Goal: Transaction & Acquisition: Purchase product/service

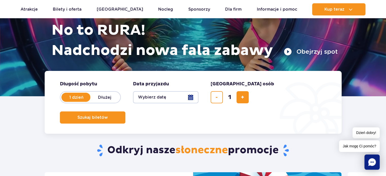
scroll to position [90, 0]
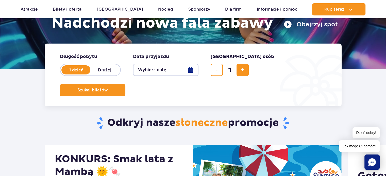
click at [188, 69] on button "Wybierz datę" at bounding box center [165, 70] width 65 height 12
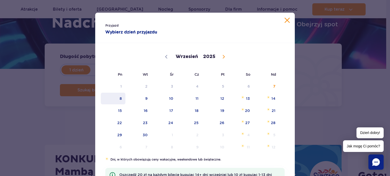
click at [117, 102] on span "8" at bounding box center [113, 99] width 26 height 12
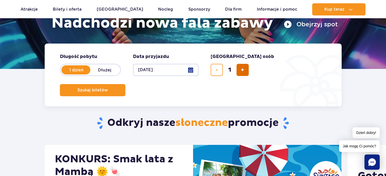
click at [242, 70] on span "dodaj bilet" at bounding box center [242, 70] width 3 height 0
type input "5"
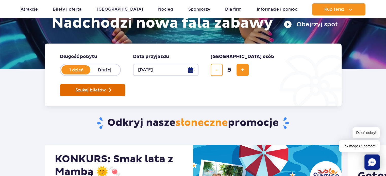
click at [125, 84] on button "Szukaj biletów" at bounding box center [92, 90] width 65 height 12
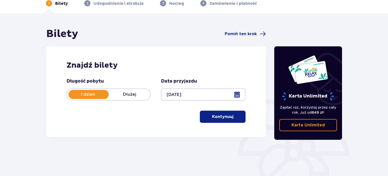
scroll to position [30, 0]
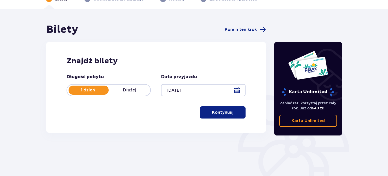
click at [229, 109] on button "Kontynuuj" at bounding box center [223, 113] width 46 height 12
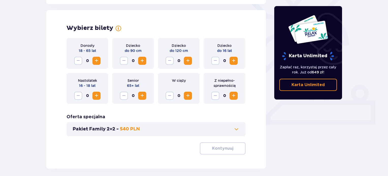
scroll to position [141, 0]
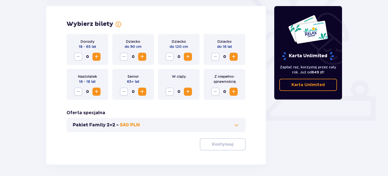
click at [100, 58] on button "Increase" at bounding box center [96, 57] width 8 height 8
click at [233, 56] on span "Increase" at bounding box center [233, 57] width 6 height 6
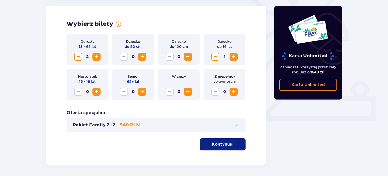
click at [97, 90] on span "Increase" at bounding box center [96, 92] width 6 height 6
click at [222, 142] on p "Kontynuuj" at bounding box center [222, 145] width 21 height 6
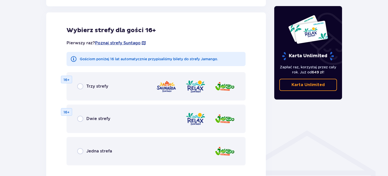
scroll to position [282, 0]
drag, startPoint x: 387, startPoint y: 111, endPoint x: 389, endPoint y: 115, distance: 4.7
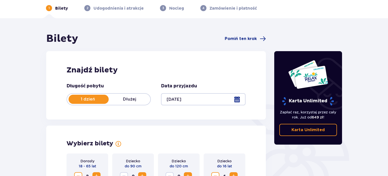
scroll to position [15, 0]
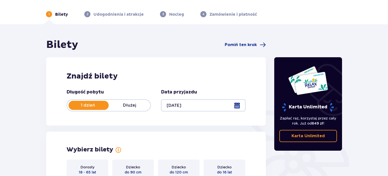
drag, startPoint x: 387, startPoint y: 27, endPoint x: 390, endPoint y: 27, distance: 2.8
click at [388, 27] on html "1 Bilety 2 Udogodnienia i atrakcje 3 Nocleg 4 Zamówienie i płatność Bilety Pomi…" at bounding box center [194, 73] width 388 height 176
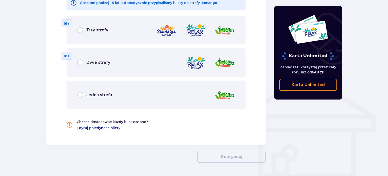
scroll to position [346, 0]
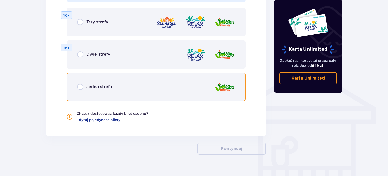
click at [81, 89] on input "radio" at bounding box center [80, 87] width 6 height 6
radio input "true"
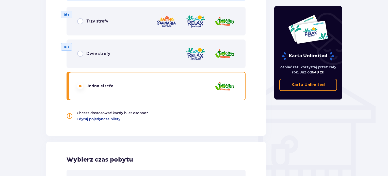
scroll to position [343, 0]
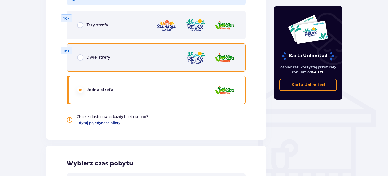
click at [82, 58] on input "radio" at bounding box center [80, 58] width 6 height 6
radio input "true"
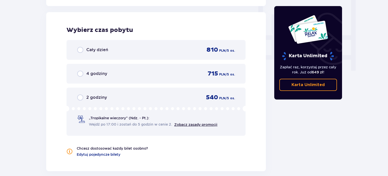
scroll to position [322, 0]
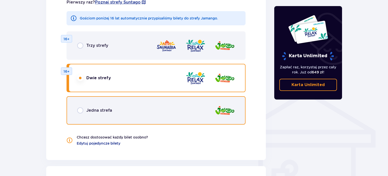
click at [80, 112] on input "radio" at bounding box center [80, 111] width 6 height 6
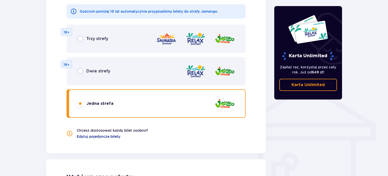
scroll to position [324, 0]
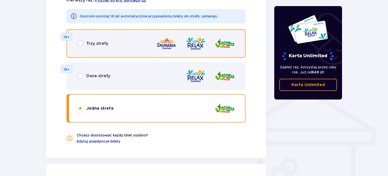
click at [80, 44] on input "radio" at bounding box center [80, 44] width 6 height 6
radio input "true"
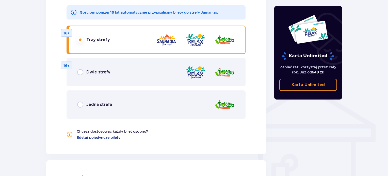
scroll to position [339, 0]
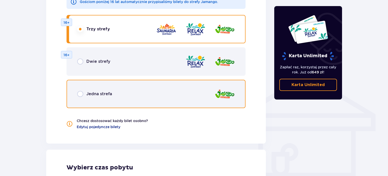
click at [80, 94] on input "radio" at bounding box center [80, 94] width 6 height 6
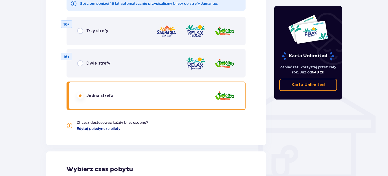
scroll to position [325, 0]
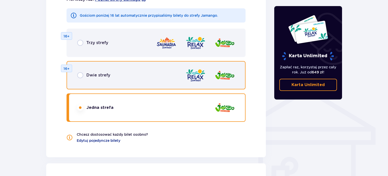
click at [81, 76] on input "radio" at bounding box center [80, 75] width 6 height 6
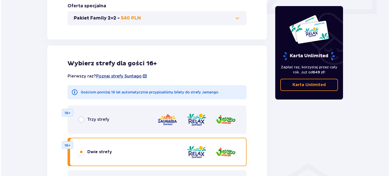
scroll to position [234, 0]
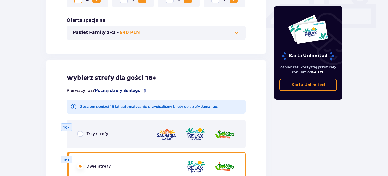
click at [122, 91] on span "Poznaj strefy Suntago" at bounding box center [118, 91] width 46 height 6
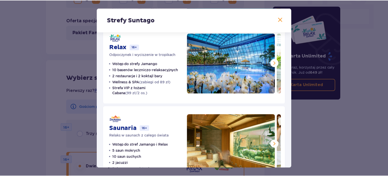
scroll to position [115, 0]
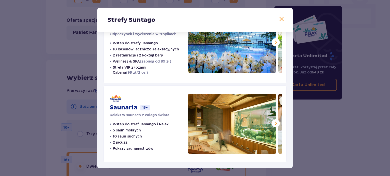
drag, startPoint x: 293, startPoint y: 126, endPoint x: 300, endPoint y: 92, distance: 34.2
click at [300, 92] on div "Strefy Suntago Jamango Wodna rozrywka dla całej rodziny 35 zjeżdżalni 7 basenów…" at bounding box center [195, 88] width 390 height 176
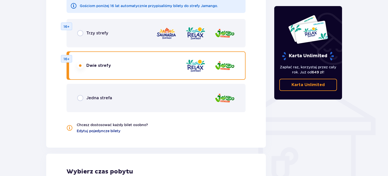
scroll to position [332, 0]
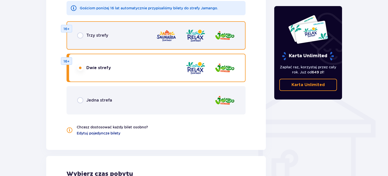
click at [80, 36] on input "radio" at bounding box center [80, 35] width 6 height 6
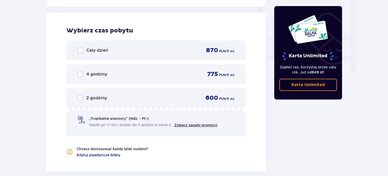
scroll to position [477, 0]
drag, startPoint x: 387, startPoint y: 132, endPoint x: 389, endPoint y: 130, distance: 2.7
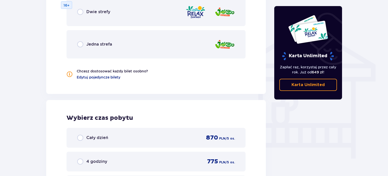
scroll to position [356, 0]
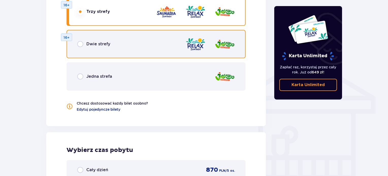
click at [81, 44] on input "radio" at bounding box center [80, 44] width 6 height 6
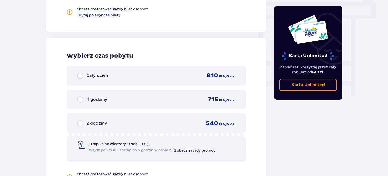
scroll to position [457, 0]
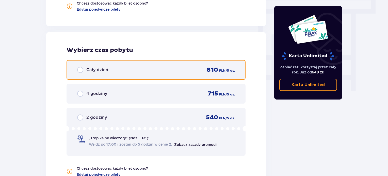
click at [81, 70] on input "radio" at bounding box center [80, 70] width 6 height 6
radio input "true"
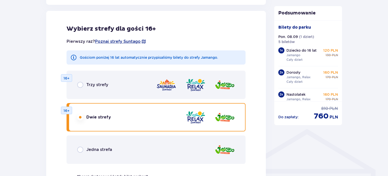
scroll to position [280, 0]
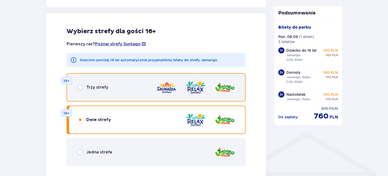
click at [79, 85] on input "radio" at bounding box center [80, 88] width 6 height 6
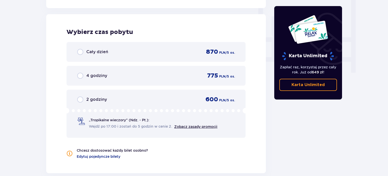
scroll to position [477, 0]
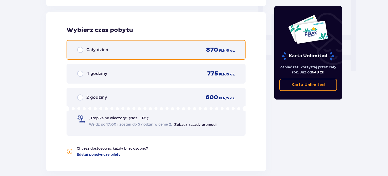
click at [81, 47] on input "radio" at bounding box center [80, 50] width 6 height 6
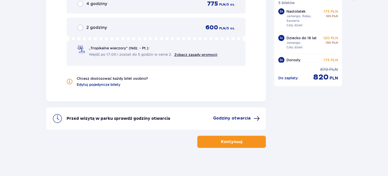
scroll to position [548, 0]
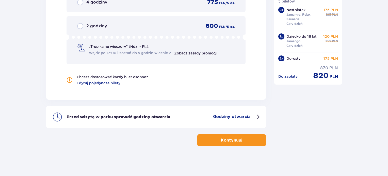
drag, startPoint x: 388, startPoint y: 142, endPoint x: 390, endPoint y: 123, distance: 19.1
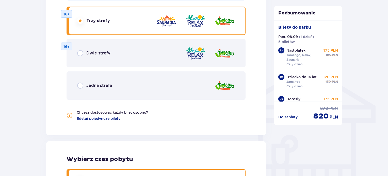
scroll to position [345, 0]
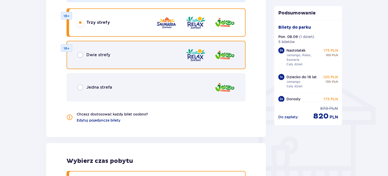
click at [80, 55] on input "radio" at bounding box center [80, 55] width 6 height 6
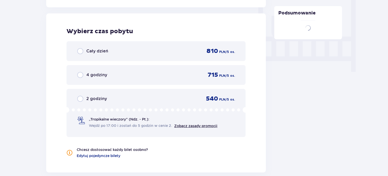
scroll to position [477, 0]
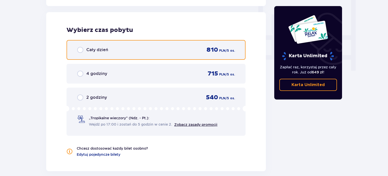
click at [81, 48] on input "radio" at bounding box center [80, 50] width 6 height 6
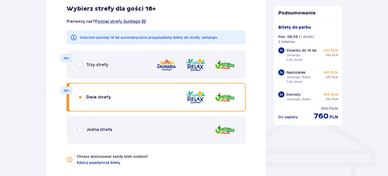
scroll to position [305, 0]
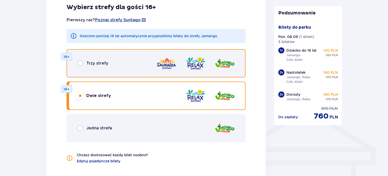
click at [78, 64] on input "radio" at bounding box center [80, 63] width 6 height 6
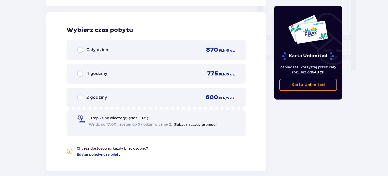
scroll to position [401, 0]
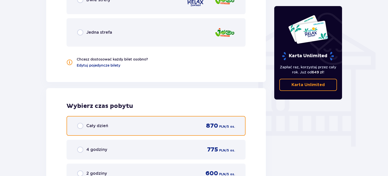
click at [80, 128] on input "radio" at bounding box center [80, 126] width 6 height 6
radio input "true"
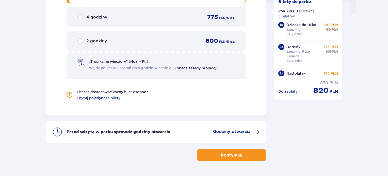
scroll to position [532, 0]
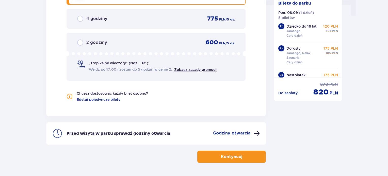
click at [246, 155] on button "Kontynuuj" at bounding box center [231, 157] width 69 height 12
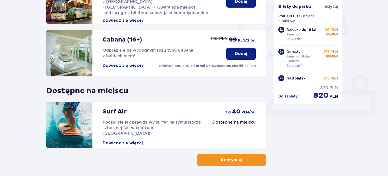
scroll to position [156, 0]
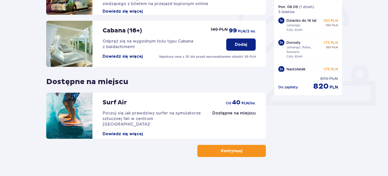
click at [249, 153] on button "Kontynuuj" at bounding box center [231, 151] width 69 height 12
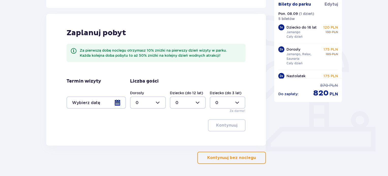
scroll to position [116, 0]
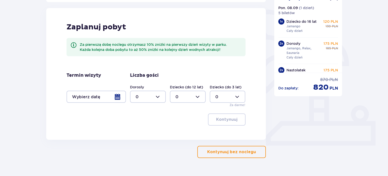
click at [246, 149] on button "Kontynuuj bez noclegu" at bounding box center [231, 152] width 69 height 12
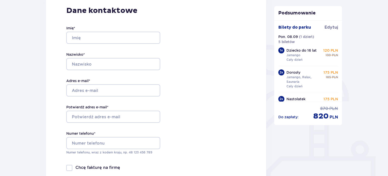
scroll to position [82, 0]
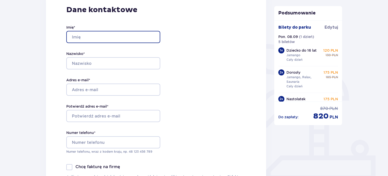
click at [139, 42] on input "Imię *" at bounding box center [113, 37] width 94 height 12
type input "Kaśka"
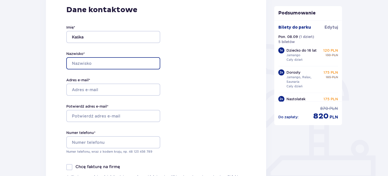
click at [124, 63] on input "Nazwisko *" at bounding box center [113, 63] width 94 height 12
type input "z"
click at [105, 63] on input "z" at bounding box center [113, 63] width 94 height 12
type input "Szubzda"
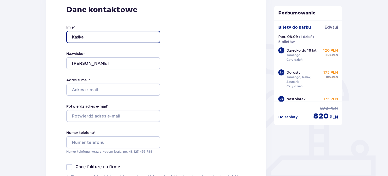
click at [99, 38] on input "Kaśka" at bounding box center [113, 37] width 94 height 12
type input "Kasiunia"
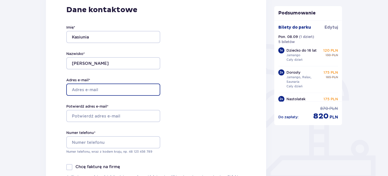
click at [91, 89] on input "Adres e-mail *" at bounding box center [113, 90] width 94 height 12
type input "[EMAIL_ADDRESS][DOMAIN_NAME]"
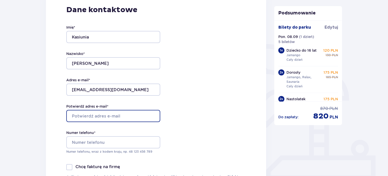
click at [110, 115] on input "Potwierdź adres e-mail *" at bounding box center [113, 116] width 94 height 12
type input "[EMAIL_ADDRESS][DOMAIN_NAME]"
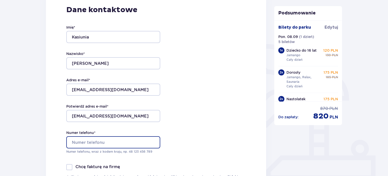
click at [103, 142] on input "Numer telefonu *" at bounding box center [113, 143] width 94 height 12
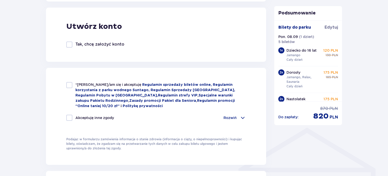
scroll to position [287, 0]
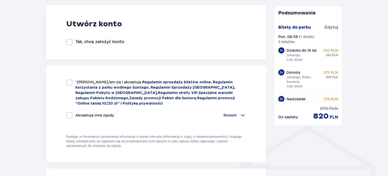
type input "500191107"
click at [67, 83] on div at bounding box center [69, 83] width 6 height 6
checkbox input "true"
click at [241, 114] on span at bounding box center [243, 115] width 6 height 6
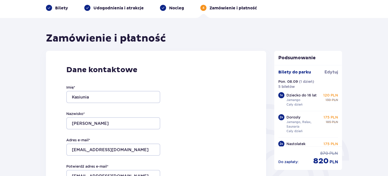
scroll to position [0, 0]
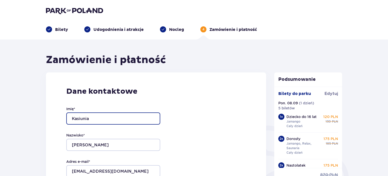
click at [103, 117] on input "Kasiunia" at bounding box center [113, 119] width 94 height 12
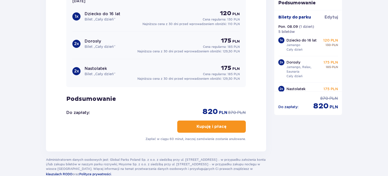
scroll to position [671, 0]
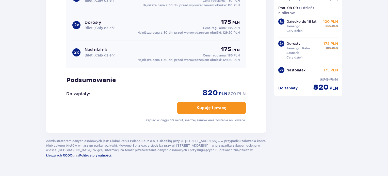
type input "Katarzyna"
click at [229, 110] on button "Kupuję i płacę" at bounding box center [211, 108] width 69 height 12
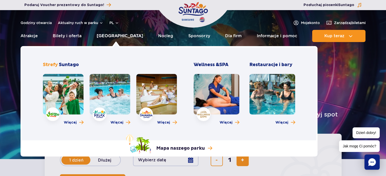
click at [119, 34] on link "[GEOGRAPHIC_DATA]" at bounding box center [120, 36] width 46 height 12
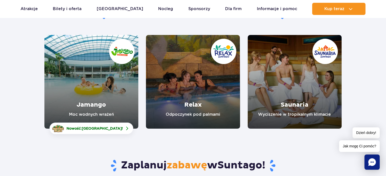
scroll to position [63, 0]
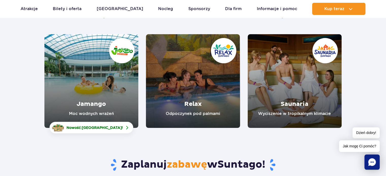
click at [92, 84] on link "Jamango" at bounding box center [91, 81] width 94 height 94
click at [303, 84] on link "Saunaria" at bounding box center [295, 81] width 94 height 94
click at [215, 73] on link "Relax" at bounding box center [193, 81] width 94 height 94
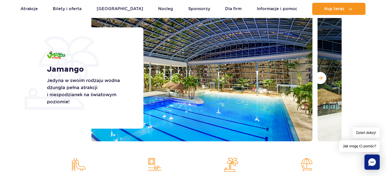
scroll to position [70, 0]
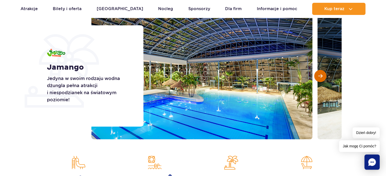
click at [318, 71] on button "Następny slajd" at bounding box center [320, 76] width 12 height 12
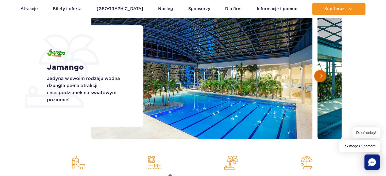
click at [318, 71] on button "Następny slajd" at bounding box center [320, 76] width 12 height 12
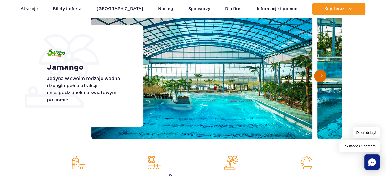
click at [318, 71] on button "Następny slajd" at bounding box center [320, 76] width 12 height 12
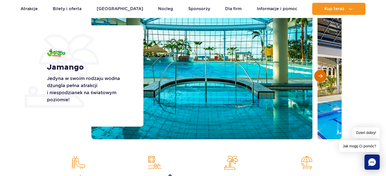
click at [318, 71] on button "Następny slajd" at bounding box center [320, 76] width 12 height 12
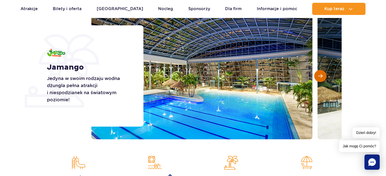
click at [320, 75] on span "Następny slajd" at bounding box center [320, 76] width 4 height 5
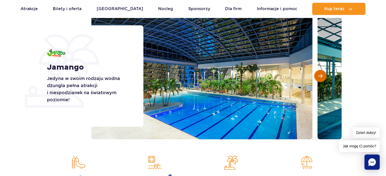
click at [320, 75] on span "Następny slajd" at bounding box center [320, 76] width 4 height 5
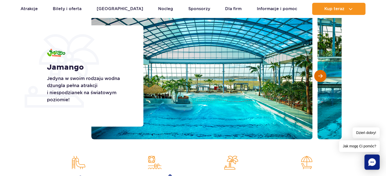
click at [320, 75] on span "Następny slajd" at bounding box center [320, 76] width 4 height 5
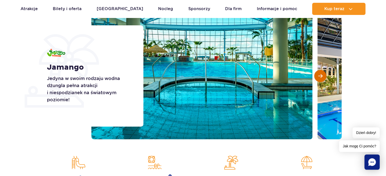
click at [320, 75] on span "Następny slajd" at bounding box center [320, 76] width 4 height 5
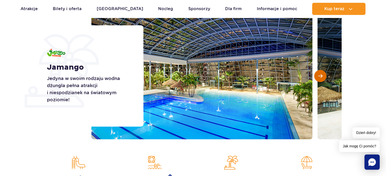
click at [320, 75] on span "Następny slajd" at bounding box center [320, 76] width 4 height 5
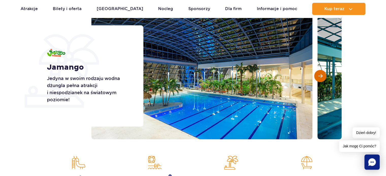
click at [320, 75] on span "Następny slajd" at bounding box center [320, 76] width 4 height 5
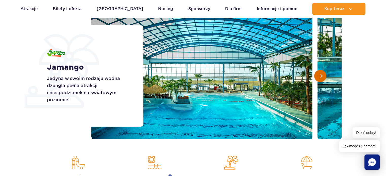
click at [320, 75] on span "Następny slajd" at bounding box center [320, 76] width 4 height 5
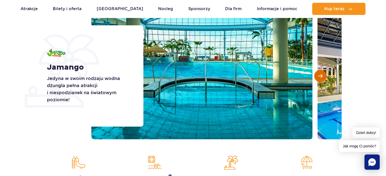
click at [320, 75] on span "Następny slajd" at bounding box center [320, 76] width 4 height 5
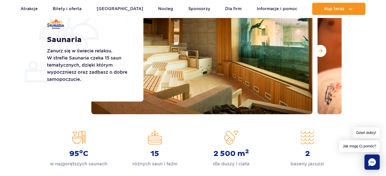
scroll to position [67, 0]
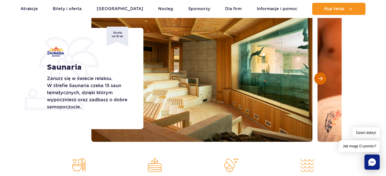
click at [320, 81] on button "Następny slajd" at bounding box center [320, 79] width 12 height 12
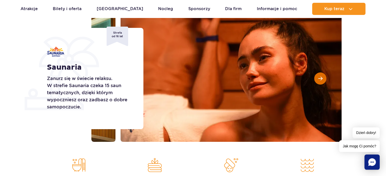
click at [320, 81] on button "Następny slajd" at bounding box center [320, 79] width 12 height 12
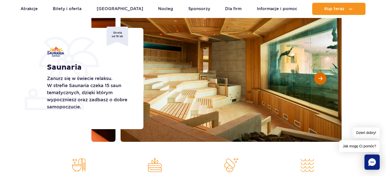
click at [320, 81] on button "Następny slajd" at bounding box center [320, 79] width 12 height 12
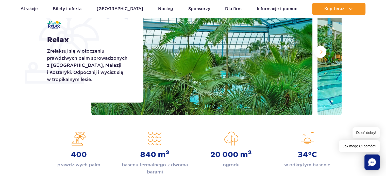
scroll to position [97, 0]
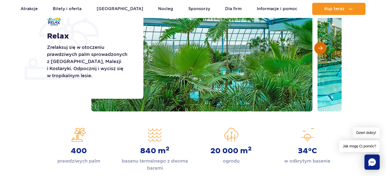
click at [321, 46] on span "Następny slajd" at bounding box center [320, 48] width 4 height 5
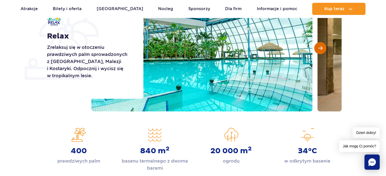
click at [321, 46] on span "Następny slajd" at bounding box center [320, 48] width 4 height 5
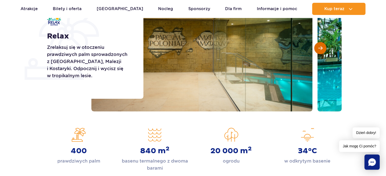
click at [321, 46] on span "Następny slajd" at bounding box center [320, 48] width 4 height 5
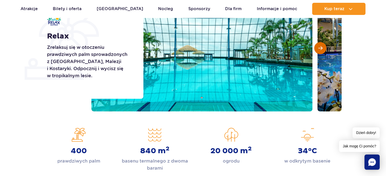
click at [321, 46] on span "Następny slajd" at bounding box center [320, 48] width 4 height 5
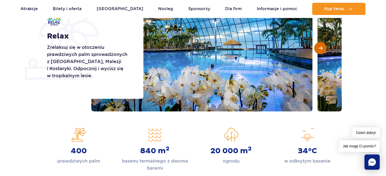
click at [321, 46] on span "Następny slajd" at bounding box center [320, 48] width 4 height 5
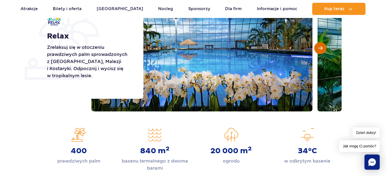
click at [321, 46] on span "Następny slajd" at bounding box center [320, 48] width 4 height 5
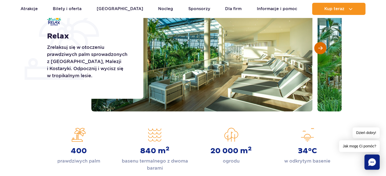
click at [321, 46] on span "Następny slajd" at bounding box center [320, 48] width 4 height 5
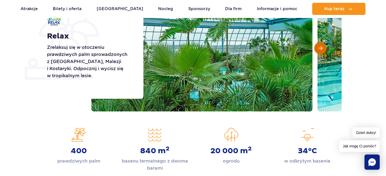
click at [321, 46] on span "Następny slajd" at bounding box center [320, 48] width 4 height 5
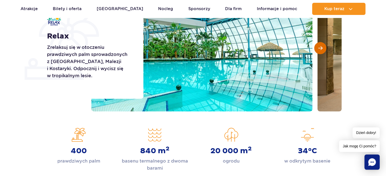
click at [321, 46] on span "Następny slajd" at bounding box center [320, 48] width 4 height 5
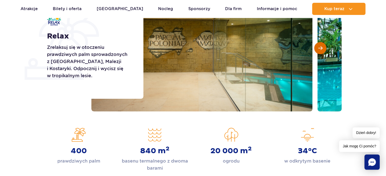
click at [321, 46] on span "Następny slajd" at bounding box center [320, 48] width 4 height 5
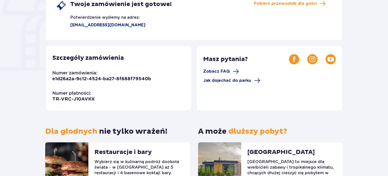
scroll to position [107, 0]
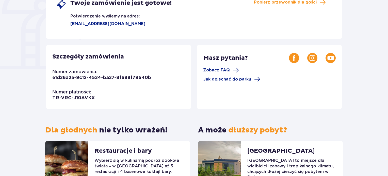
drag, startPoint x: 388, startPoint y: 75, endPoint x: 390, endPoint y: 56, distance: 19.1
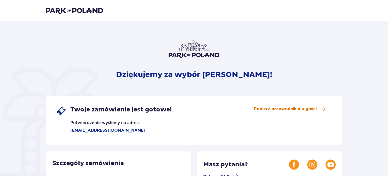
click at [295, 110] on span "Pobierz przewodnik dla gości" at bounding box center [285, 109] width 63 height 6
